Goal: Task Accomplishment & Management: Complete application form

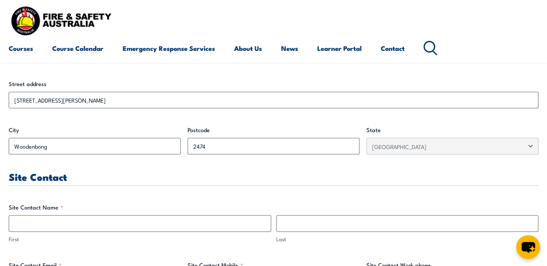
scroll to position [348, 0]
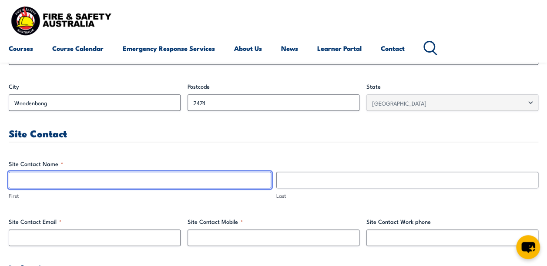
click at [63, 176] on input "First" at bounding box center [140, 180] width 262 height 17
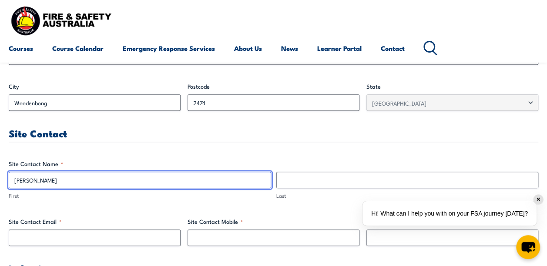
type input "[PERSON_NAME]"
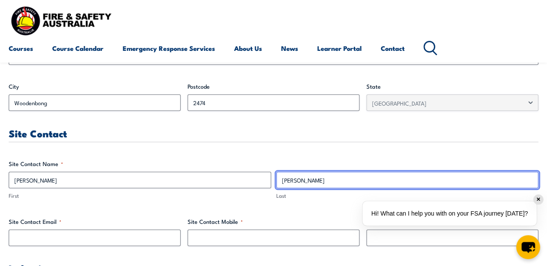
type input "[PERSON_NAME]"
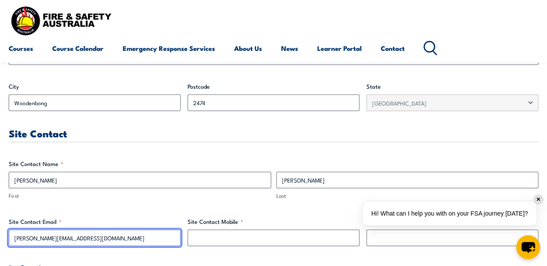
type input "[PERSON_NAME][EMAIL_ADDRESS][DOMAIN_NAME]"
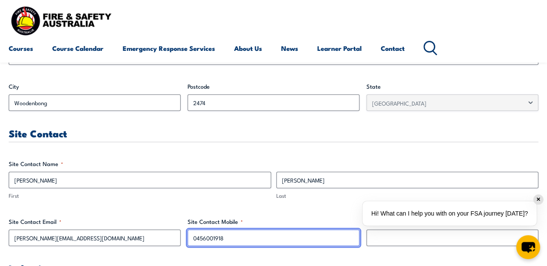
type input "0456001918"
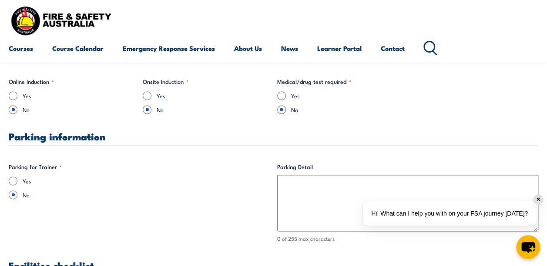
scroll to position [609, 0]
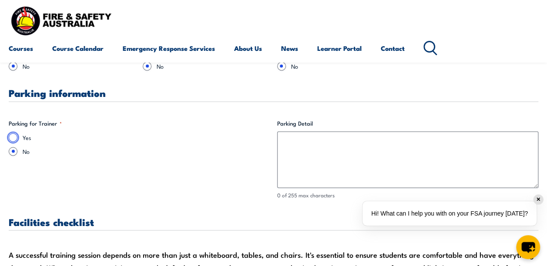
click at [14, 134] on input "Yes" at bounding box center [13, 137] width 9 height 9
radio input "true"
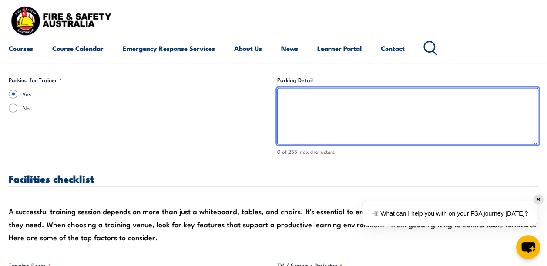
click at [321, 104] on textarea "Parking Detail" at bounding box center [407, 116] width 261 height 57
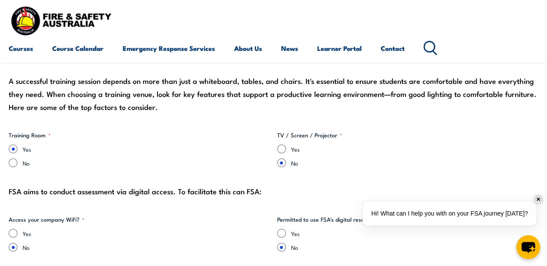
scroll to position [826, 0]
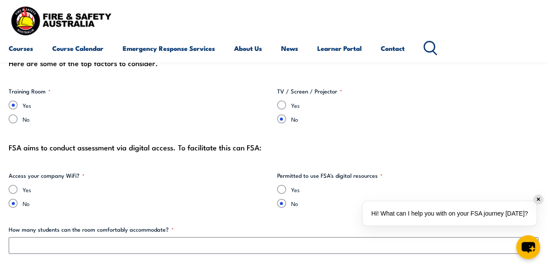
type textarea "Lay down yard located at [STREET_ADDRESS][PERSON_NAME]"
click at [283, 108] on input "Yes" at bounding box center [281, 105] width 9 height 9
radio input "true"
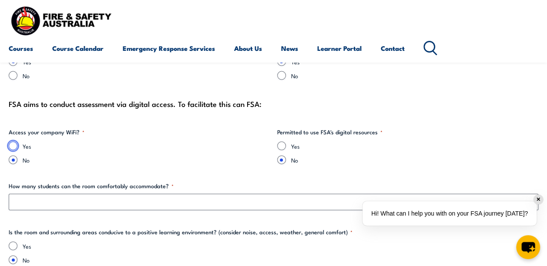
click at [12, 143] on input "Yes" at bounding box center [13, 146] width 9 height 9
radio input "true"
click at [281, 144] on input "Yes" at bounding box center [281, 146] width 9 height 9
radio input "true"
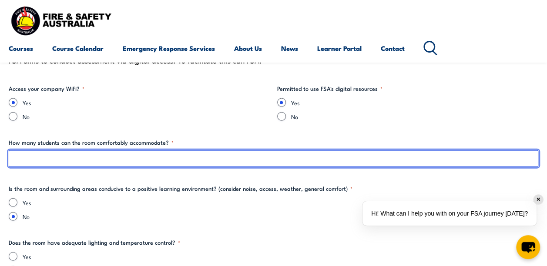
click at [82, 162] on input "How many students can the room comfortably accommodate? *" at bounding box center [273, 158] width 529 height 17
type input "1"
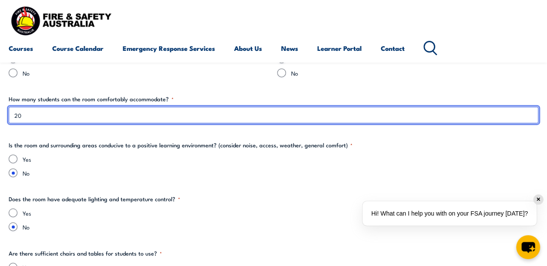
type input "20"
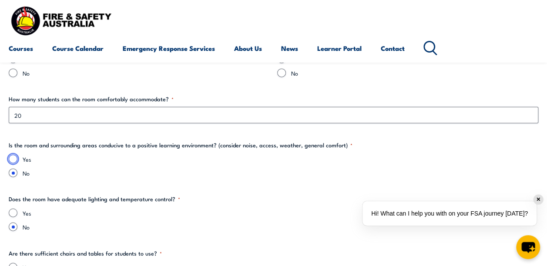
click at [14, 159] on input "Yes" at bounding box center [13, 159] width 9 height 9
radio input "true"
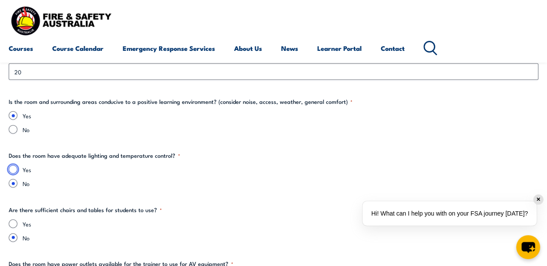
click at [12, 169] on input "Yes" at bounding box center [13, 169] width 9 height 9
radio input "true"
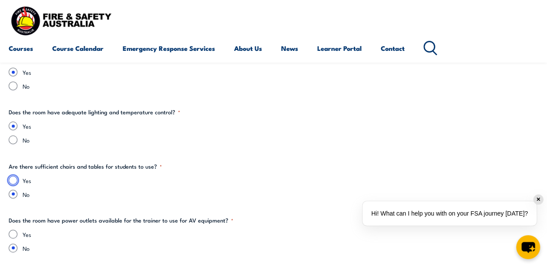
click at [10, 180] on input "Yes" at bounding box center [13, 180] width 9 height 9
radio input "true"
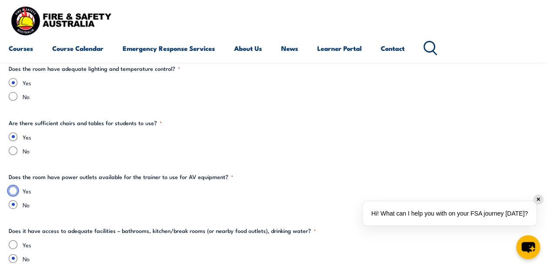
click at [15, 190] on input "Yes" at bounding box center [13, 191] width 9 height 9
radio input "true"
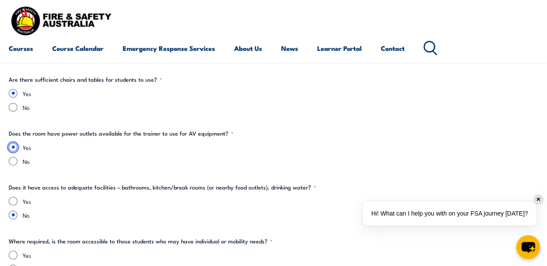
scroll to position [1174, 0]
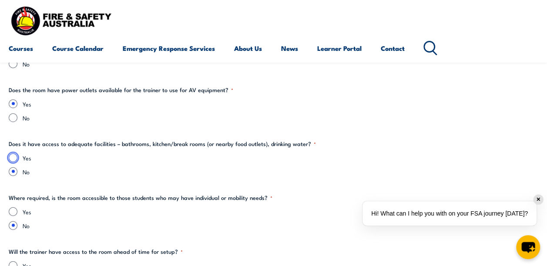
click at [13, 157] on input "Yes" at bounding box center [13, 157] width 9 height 9
radio input "true"
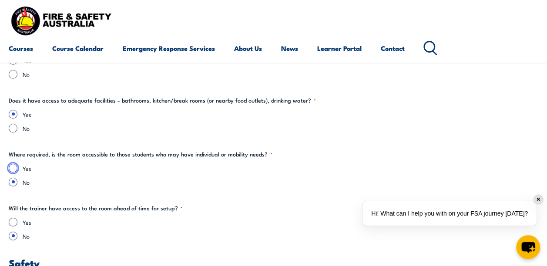
click at [13, 165] on input "Yes" at bounding box center [13, 168] width 9 height 9
radio input "true"
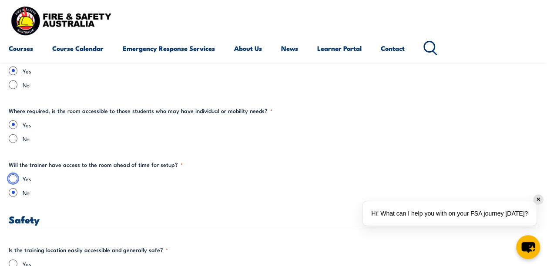
click at [16, 178] on input "Yes" at bounding box center [13, 178] width 9 height 9
radio input "true"
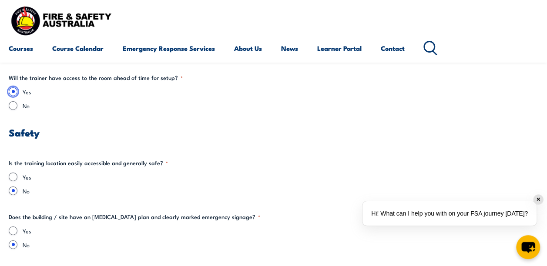
scroll to position [1391, 0]
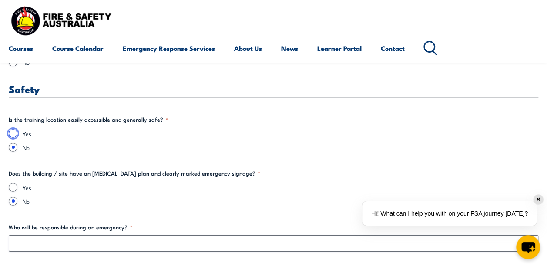
click at [11, 130] on input "Yes" at bounding box center [13, 133] width 9 height 9
radio input "true"
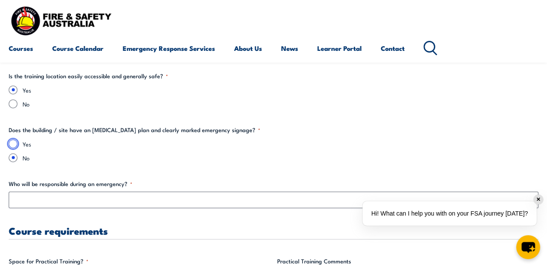
click at [13, 141] on input "Yes" at bounding box center [13, 144] width 9 height 9
radio input "true"
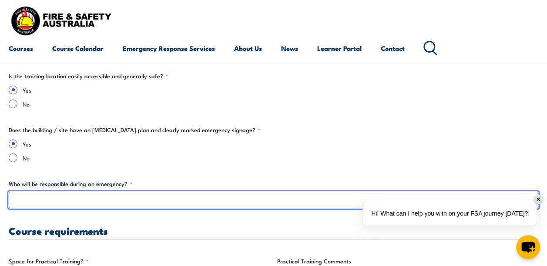
click at [68, 198] on input "Who will be responsible during an emergency? *" at bounding box center [273, 200] width 529 height 17
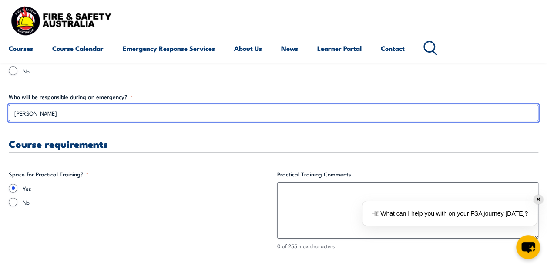
scroll to position [1565, 0]
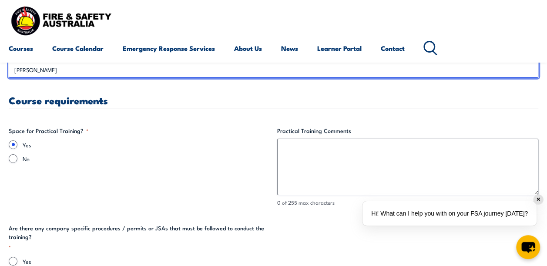
type input "[PERSON_NAME]"
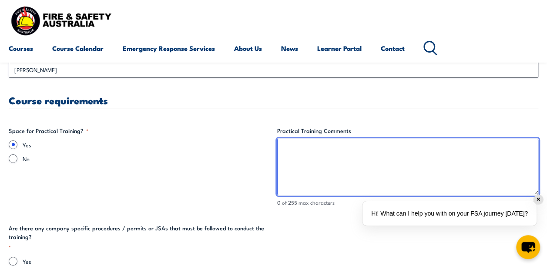
click at [328, 147] on textarea "Practical Training Comments" at bounding box center [407, 167] width 261 height 57
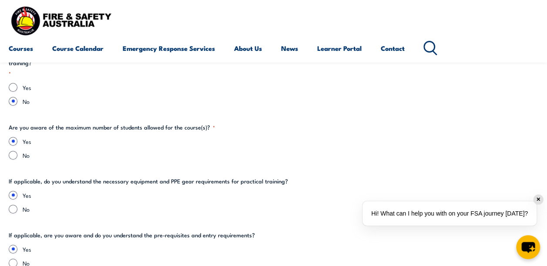
scroll to position [1783, 0]
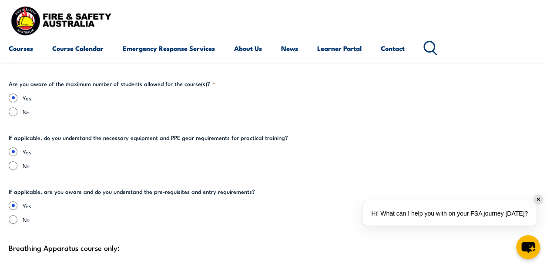
type textarea "Plenty of area available for practical training"
click at [11, 164] on input "No" at bounding box center [13, 165] width 9 height 9
radio input "true"
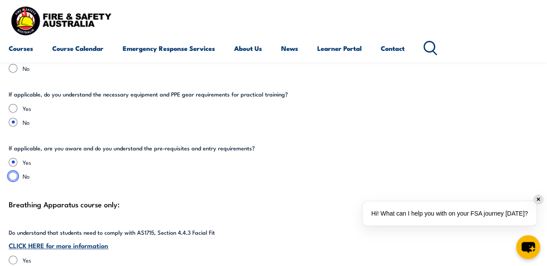
click at [12, 175] on input "No" at bounding box center [13, 176] width 9 height 9
radio input "true"
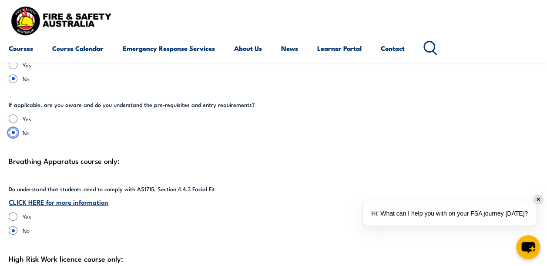
scroll to position [1913, 0]
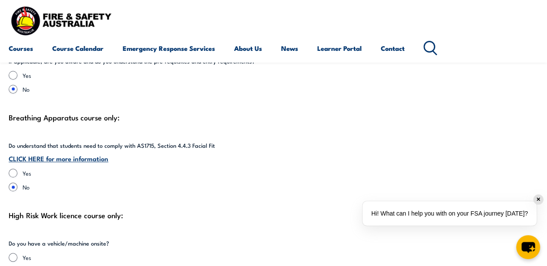
click at [40, 157] on link "CLICK HERE for more information" at bounding box center [59, 158] width 100 height 10
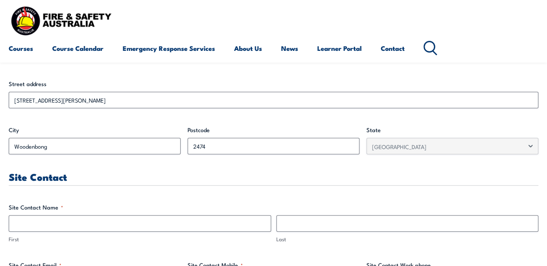
scroll to position [435, 0]
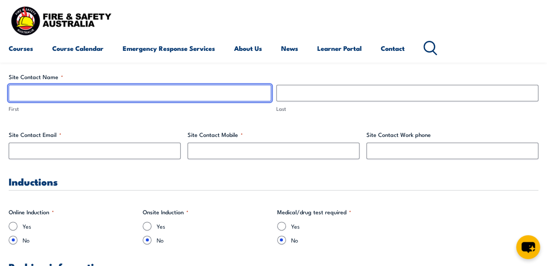
click at [49, 89] on input "First" at bounding box center [140, 93] width 262 height 17
type input "[PERSON_NAME]"
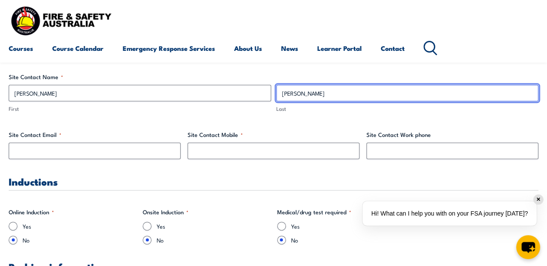
type input "[PERSON_NAME]"
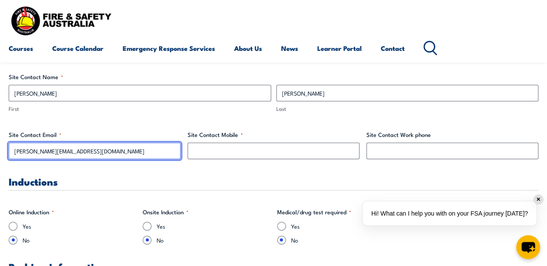
type input "[PERSON_NAME][EMAIL_ADDRESS][DOMAIN_NAME]"
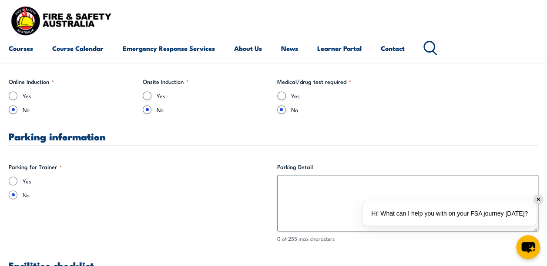
scroll to position [609, 0]
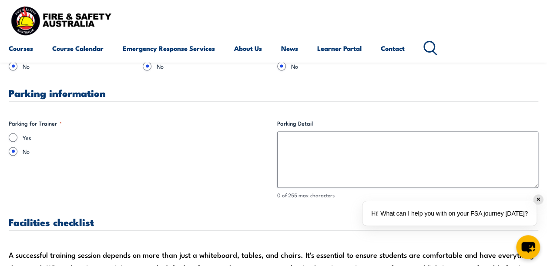
type input "0456001918"
click at [10, 137] on input "Yes" at bounding box center [13, 137] width 9 height 9
radio input "true"
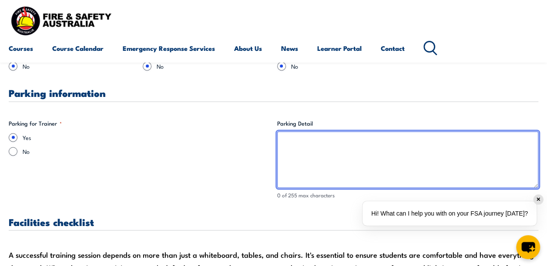
click at [334, 138] on textarea "Parking Detail" at bounding box center [407, 159] width 261 height 57
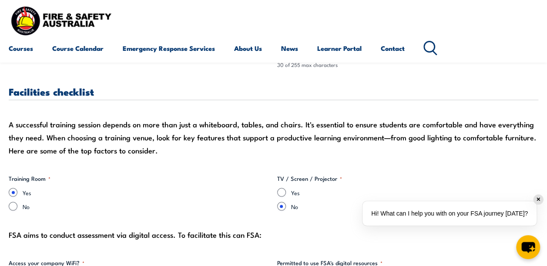
scroll to position [783, 0]
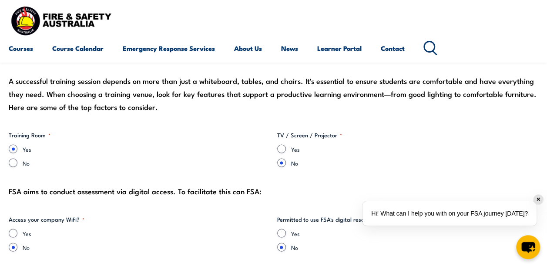
type textarea "Plenty of parking area at site"
click at [284, 147] on input "Yes" at bounding box center [281, 148] width 9 height 9
radio input "true"
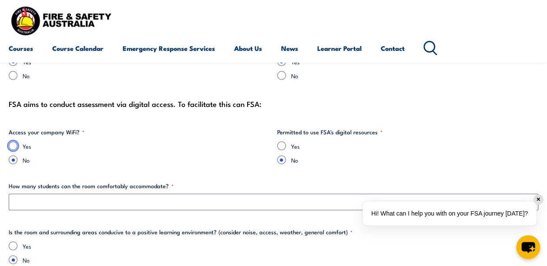
click at [10, 145] on input "Yes" at bounding box center [13, 146] width 9 height 9
radio input "true"
click at [281, 143] on input "Yes" at bounding box center [281, 146] width 9 height 9
radio input "true"
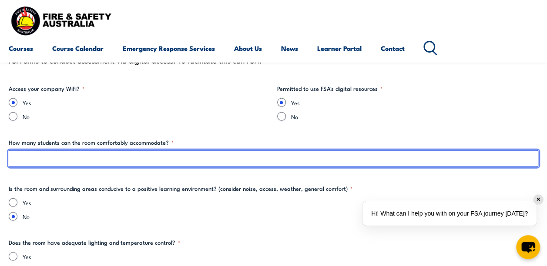
click at [60, 161] on input "How many students can the room comfortably accommodate? *" at bounding box center [273, 158] width 529 height 17
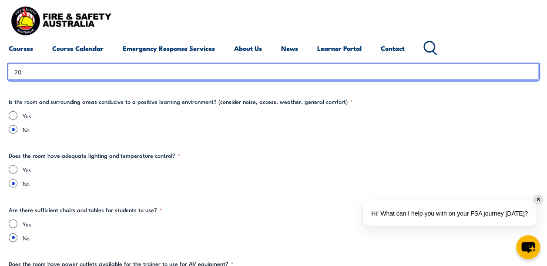
type input "20"
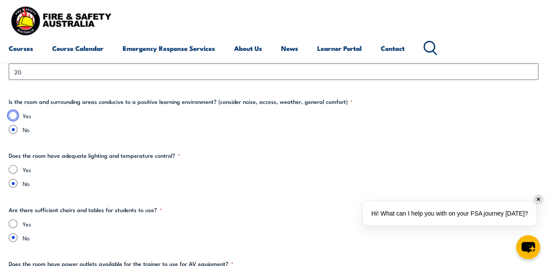
click at [12, 113] on input "Yes" at bounding box center [13, 115] width 9 height 9
radio input "true"
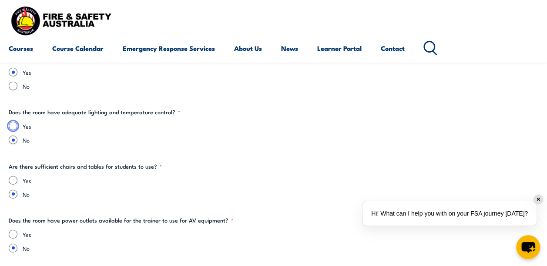
click at [14, 123] on input "Yes" at bounding box center [13, 126] width 9 height 9
radio input "true"
click at [14, 179] on input "Yes" at bounding box center [13, 180] width 9 height 9
radio input "true"
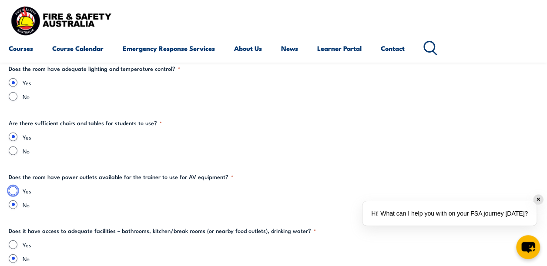
click at [14, 191] on input "Yes" at bounding box center [13, 191] width 9 height 9
radio input "true"
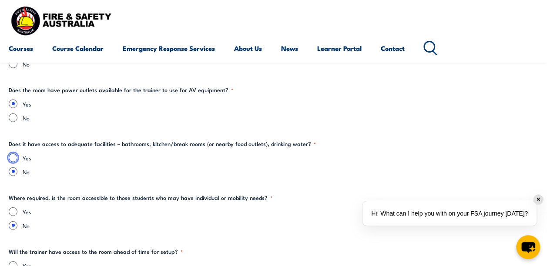
click at [12, 157] on input "Yes" at bounding box center [13, 157] width 9 height 9
radio input "true"
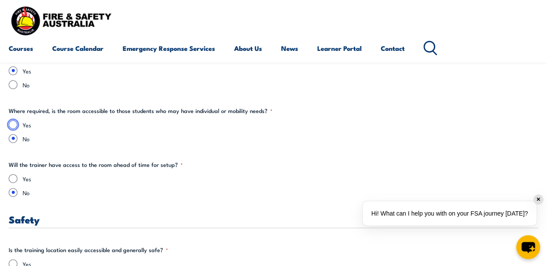
click at [12, 123] on input "Yes" at bounding box center [13, 124] width 9 height 9
radio input "true"
click at [15, 176] on input "Yes" at bounding box center [13, 178] width 9 height 9
radio input "true"
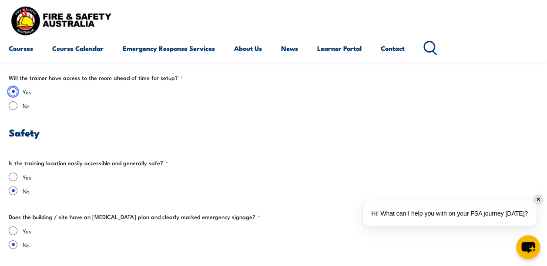
scroll to position [1391, 0]
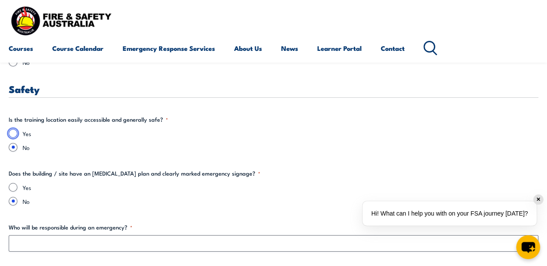
click at [11, 133] on input "Yes" at bounding box center [13, 133] width 9 height 9
radio input "true"
click at [16, 186] on input "Yes" at bounding box center [13, 187] width 9 height 9
radio input "true"
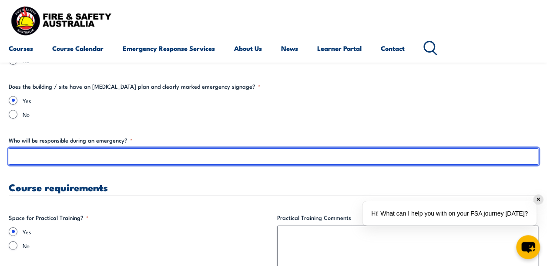
click at [53, 155] on input "Who will be responsible during an emergency? *" at bounding box center [273, 156] width 529 height 17
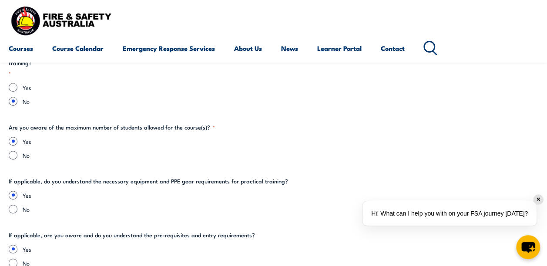
scroll to position [1783, 0]
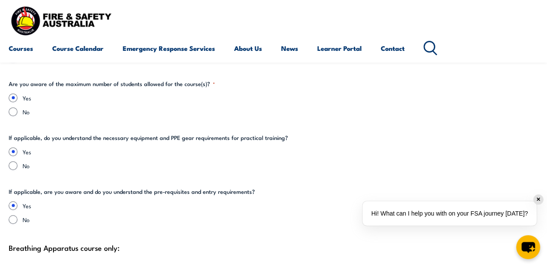
type input "[PERSON_NAME]"
click at [13, 164] on input "No" at bounding box center [13, 165] width 9 height 9
radio input "true"
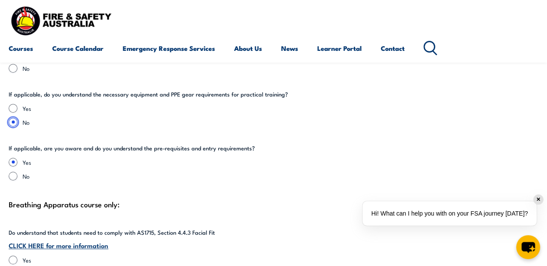
scroll to position [1870, 0]
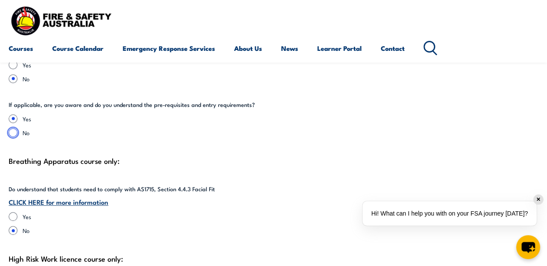
click at [12, 130] on input "No" at bounding box center [13, 132] width 9 height 9
radio input "true"
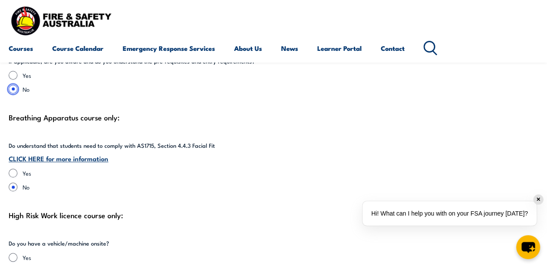
scroll to position [1957, 0]
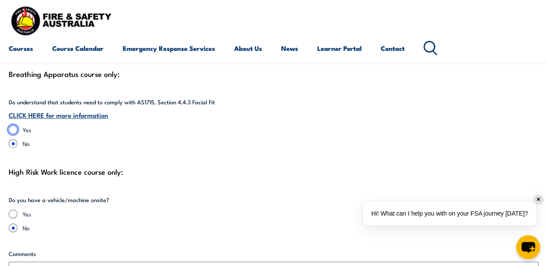
click at [13, 127] on input "Yes" at bounding box center [13, 129] width 9 height 9
radio input "true"
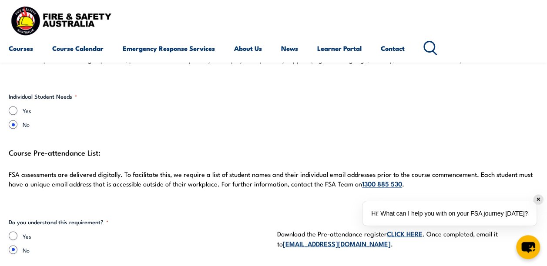
scroll to position [2305, 0]
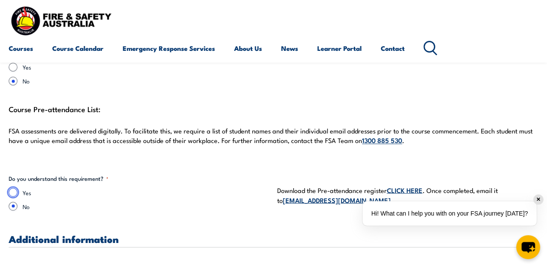
click at [13, 192] on input "Yes" at bounding box center [13, 192] width 9 height 9
radio input "true"
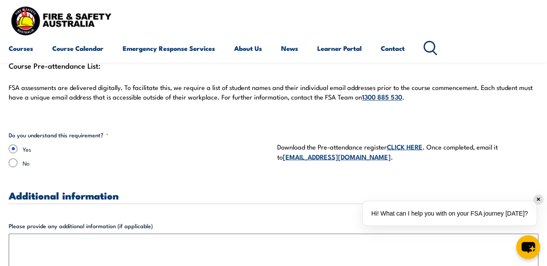
click at [406, 144] on link "CLICK HERE" at bounding box center [405, 146] width 36 height 10
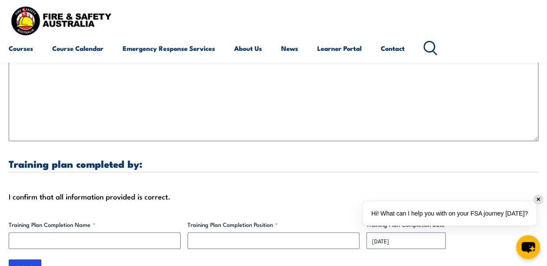
scroll to position [2652, 0]
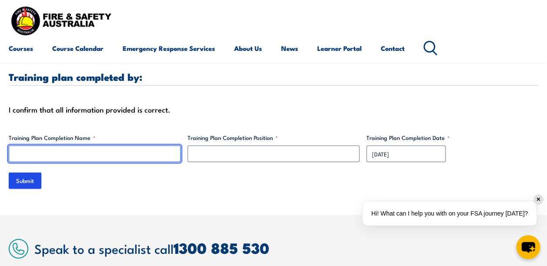
click at [99, 153] on input "Training Plan Completion Name *" at bounding box center [95, 154] width 172 height 17
type input "[PERSON_NAME]"
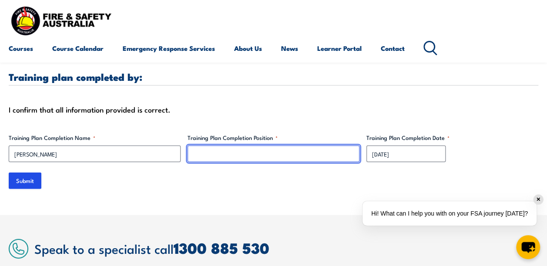
click at [235, 153] on input "Training Plan Completion Position *" at bounding box center [273, 154] width 172 height 17
type input "Safety & Facilities Manager"
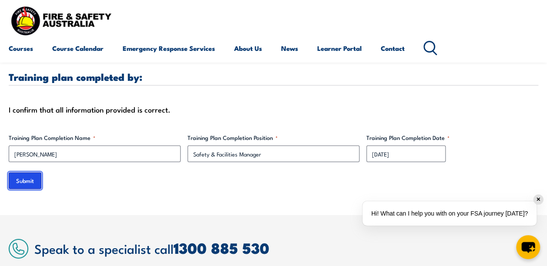
click at [18, 182] on input "Submit" at bounding box center [25, 181] width 33 height 17
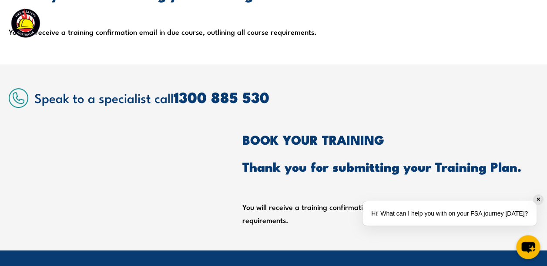
scroll to position [0, 0]
